Goal: Information Seeking & Learning: Learn about a topic

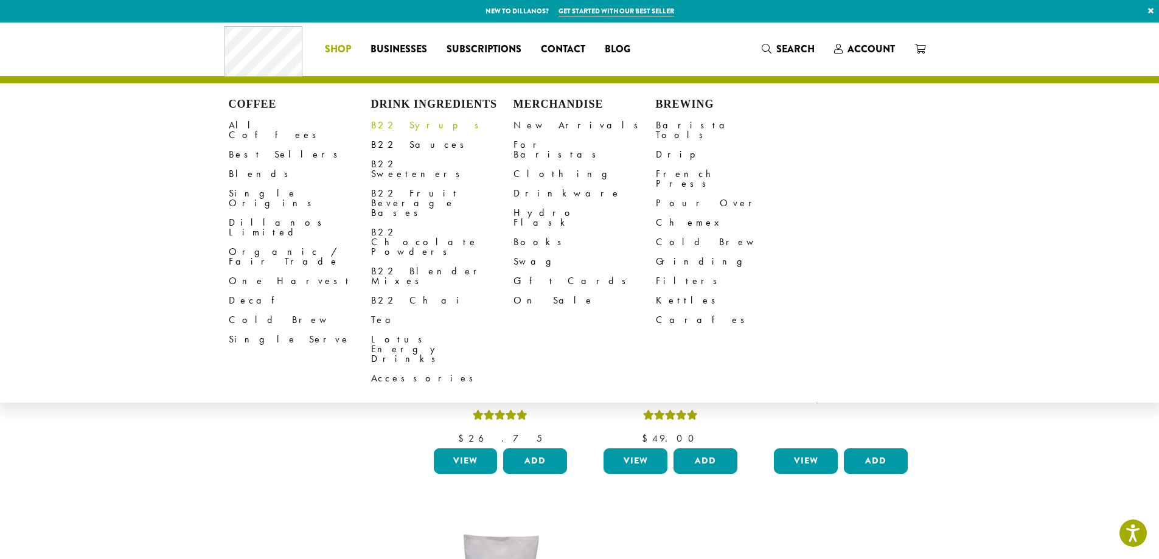
click at [397, 127] on link "B22 Syrups" at bounding box center [442, 125] width 142 height 19
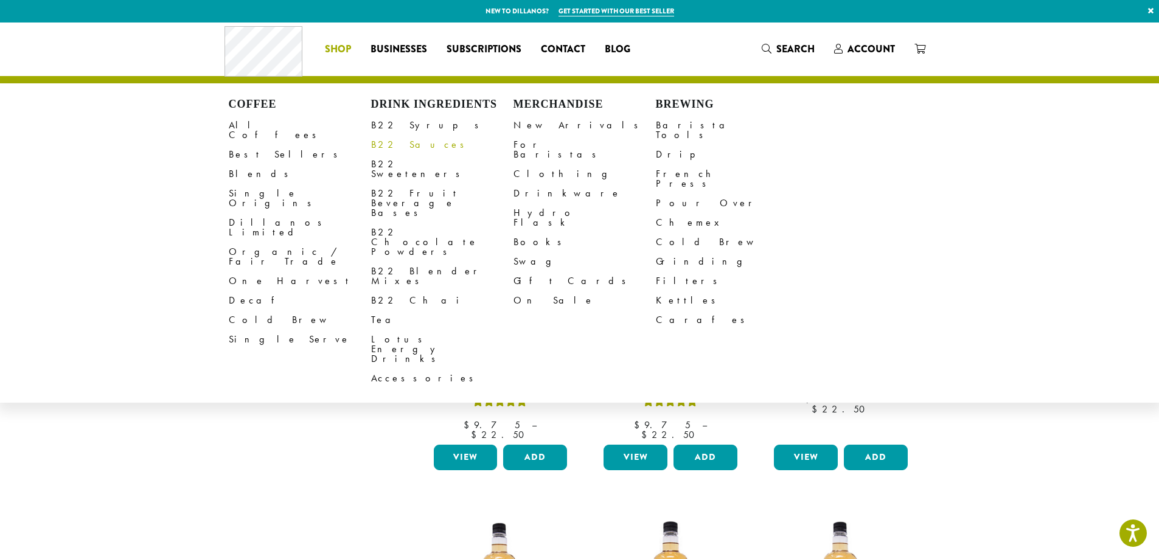
click at [385, 142] on link "B22 Sauces" at bounding box center [442, 144] width 142 height 19
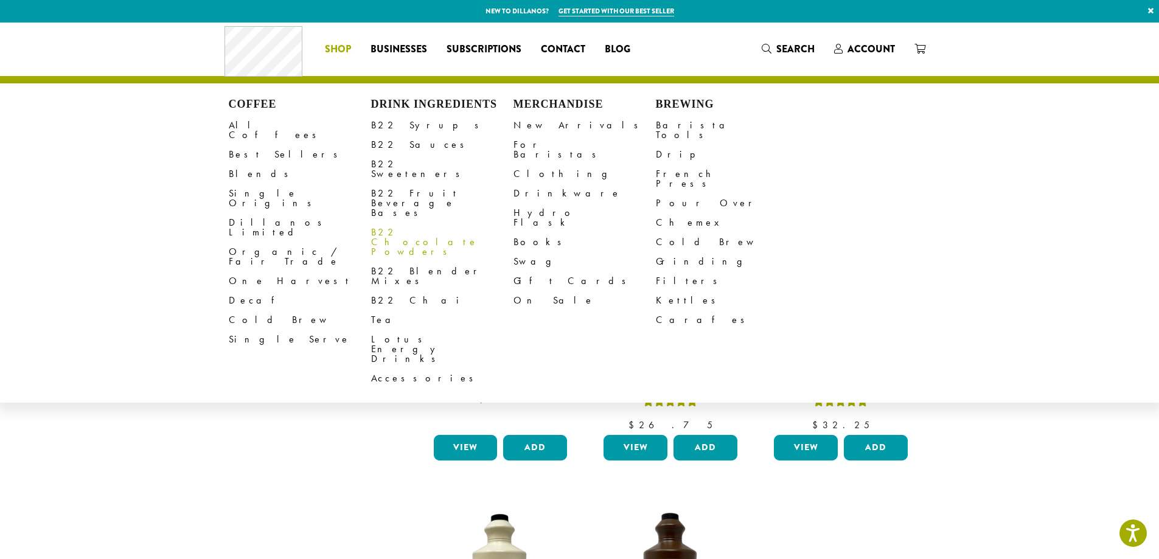
click at [408, 164] on link "B22 Sweeteners" at bounding box center [442, 169] width 142 height 29
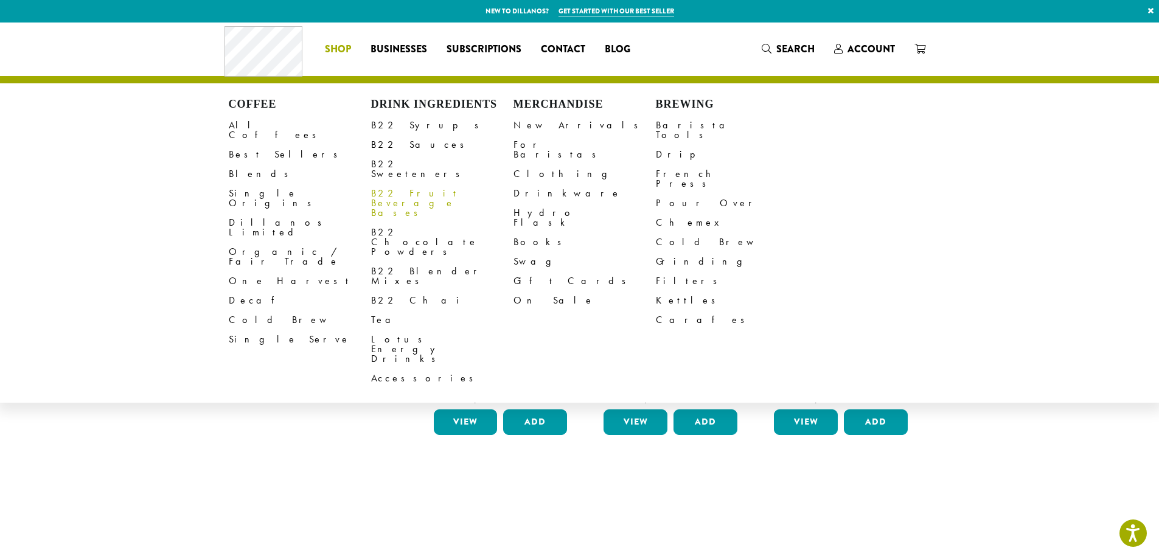
click at [416, 184] on link "B22 Fruit Beverage Bases" at bounding box center [442, 203] width 142 height 39
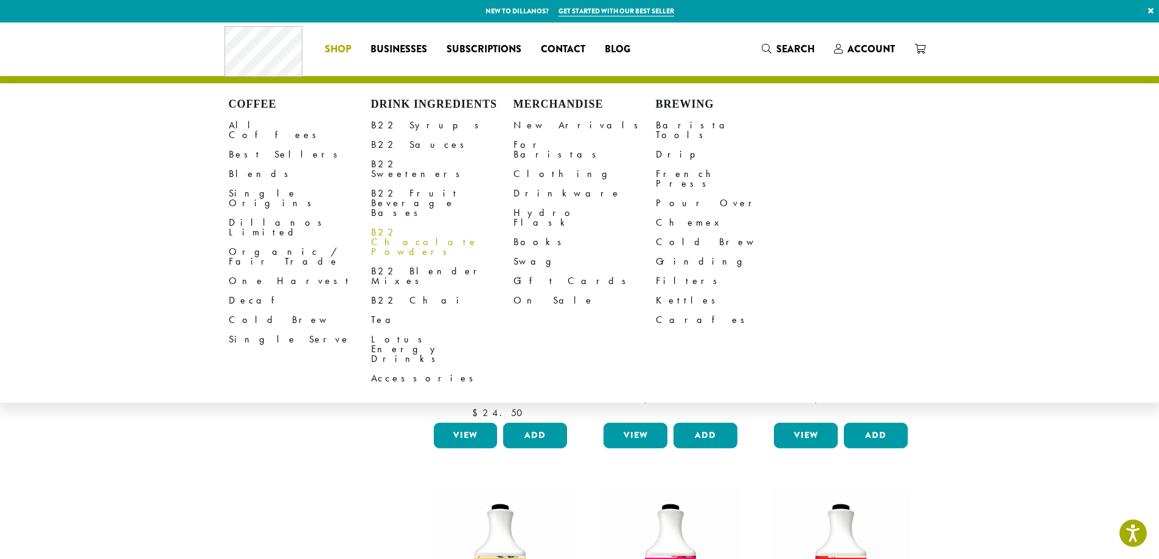
click at [422, 223] on link "B22 Chocolate Powders" at bounding box center [442, 242] width 142 height 39
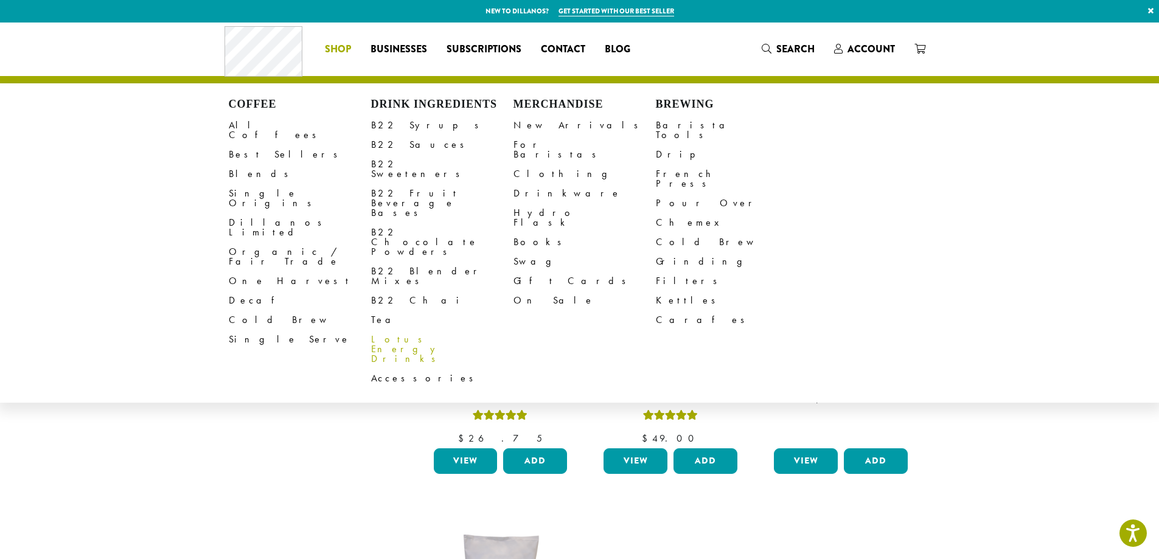
click at [409, 330] on link "Lotus Energy Drinks" at bounding box center [442, 349] width 142 height 39
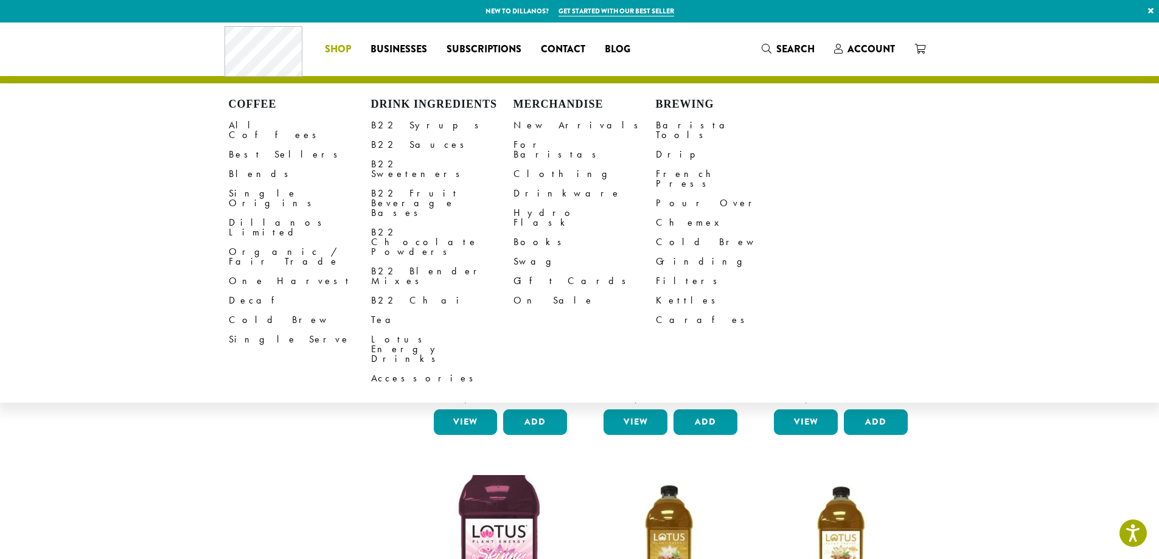
click at [210, 479] on section "**********" at bounding box center [579, 417] width 1159 height 788
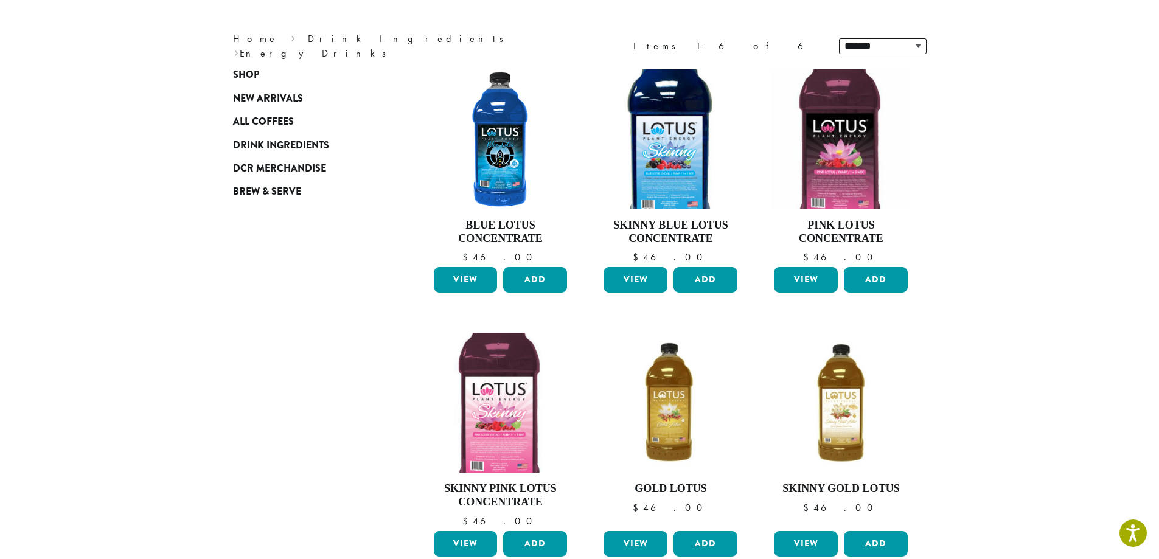
scroll to position [43, 0]
